Goal: Check status: Check status

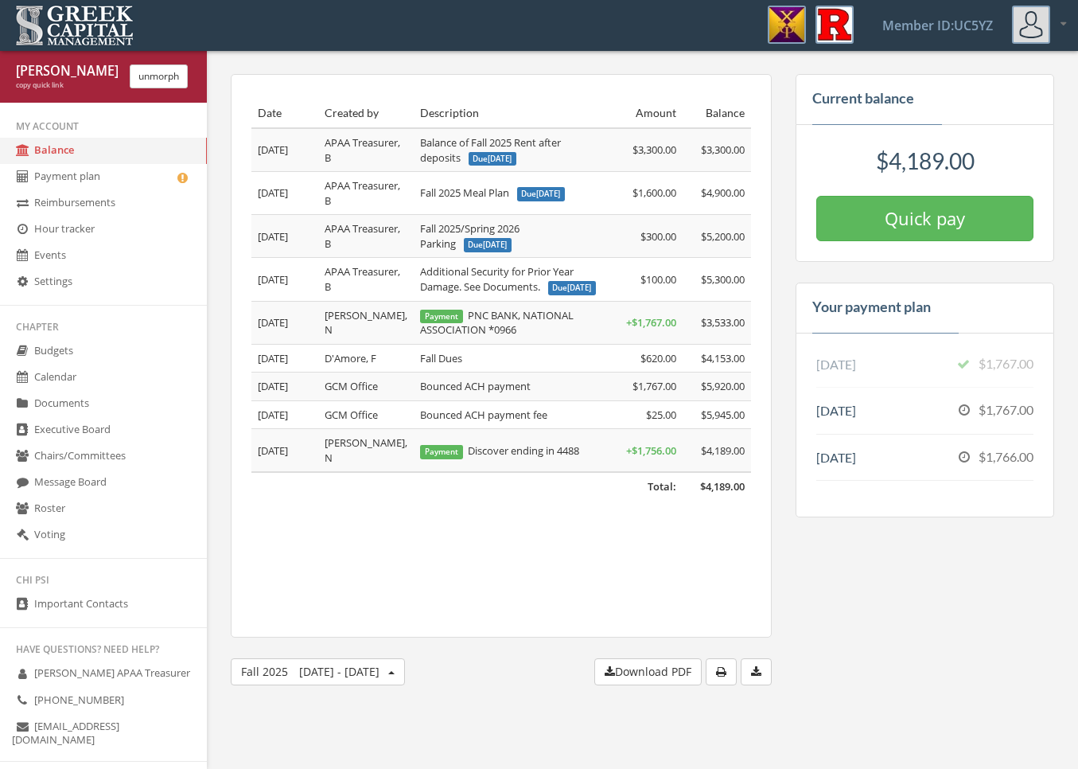
click at [125, 180] on link "Payment plan" at bounding box center [103, 177] width 207 height 26
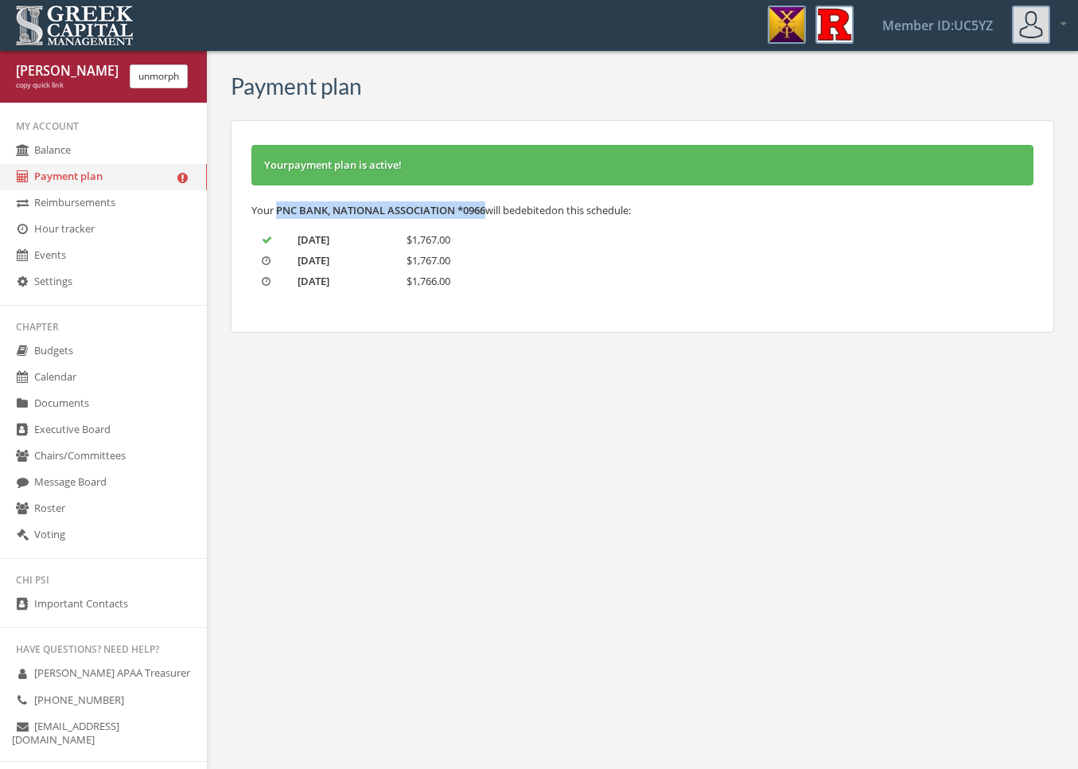
drag, startPoint x: 278, startPoint y: 210, endPoint x: 487, endPoint y: 209, distance: 209.2
click at [485, 209] on span "PNC BANK, NATIONAL ASSOCIATION *0966" at bounding box center [380, 210] width 209 height 14
copy span "PNC BANK, NATIONAL ASSOCIATION *0966"
click at [127, 146] on link "Balance" at bounding box center [103, 151] width 207 height 26
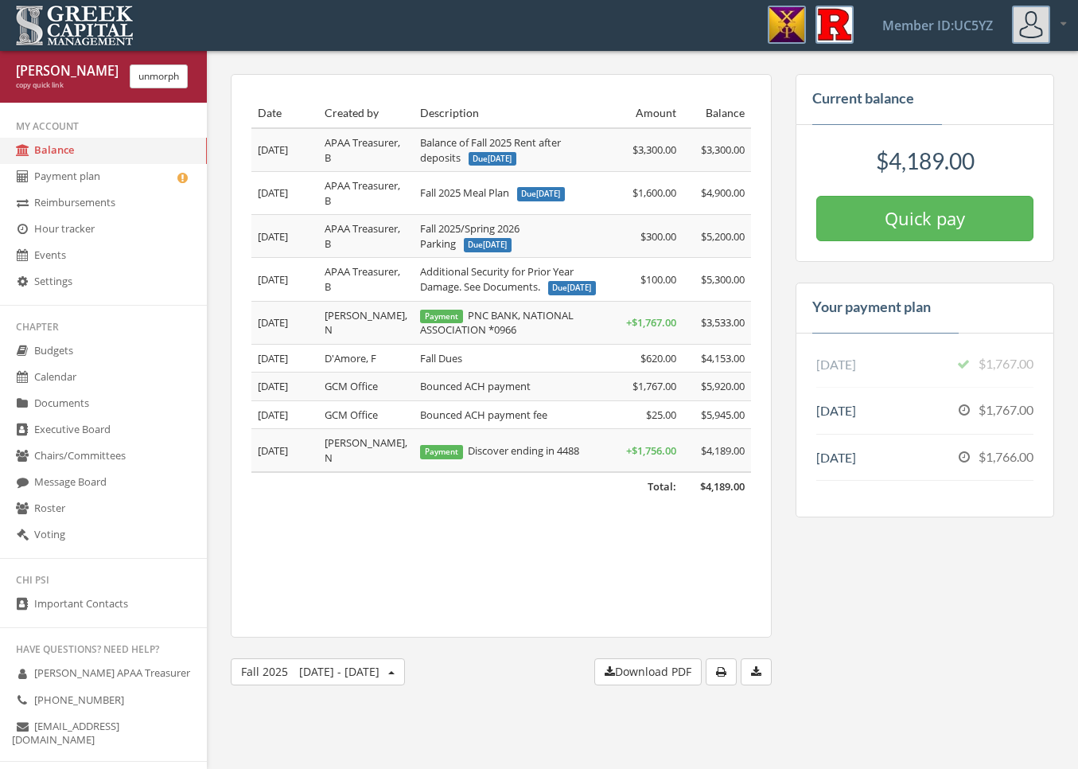
click at [169, 76] on button "unmorph" at bounding box center [159, 76] width 58 height 24
